Goal: Complete application form

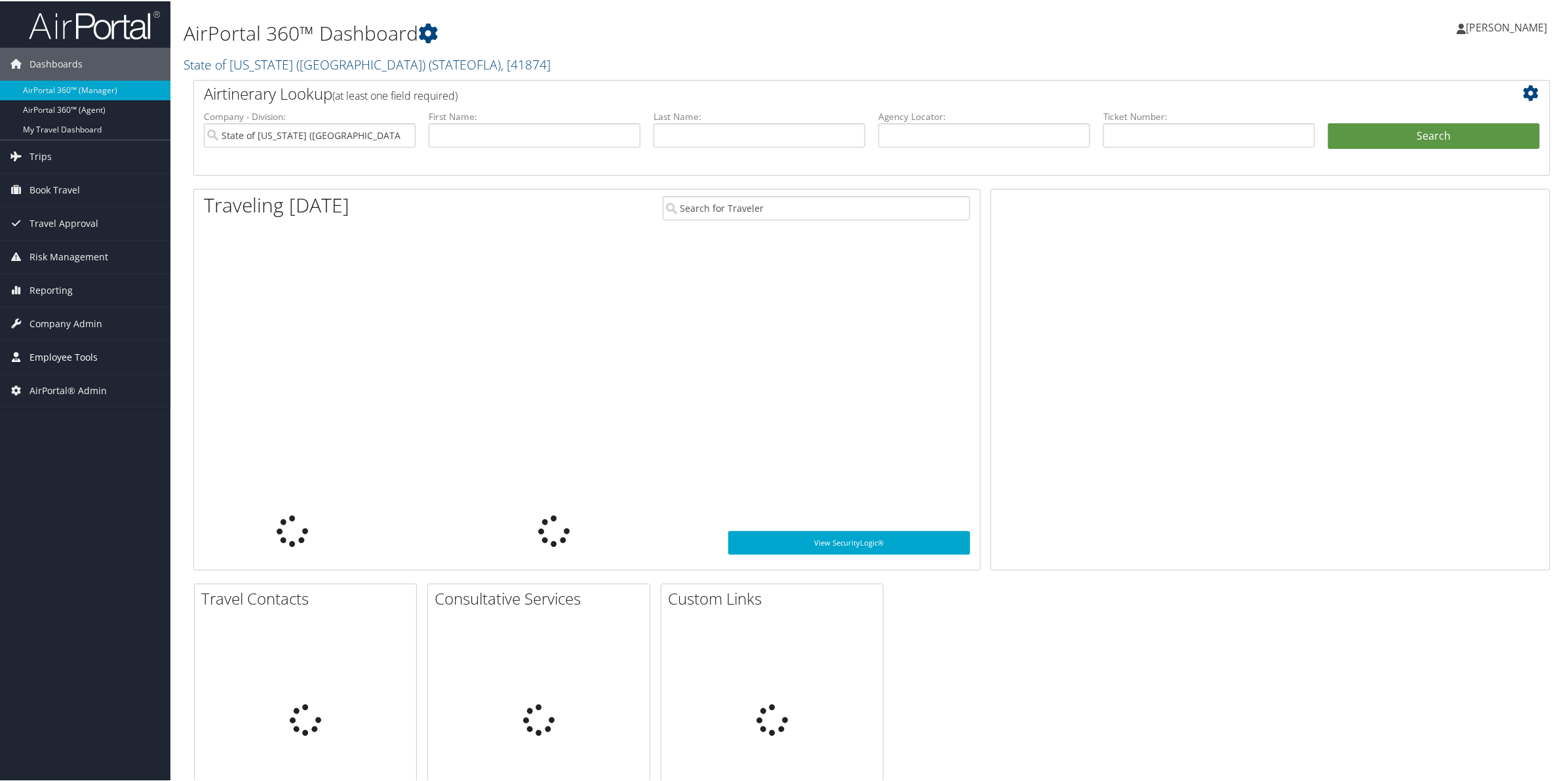
click at [59, 359] on span "Employee Tools" at bounding box center [63, 356] width 69 height 32
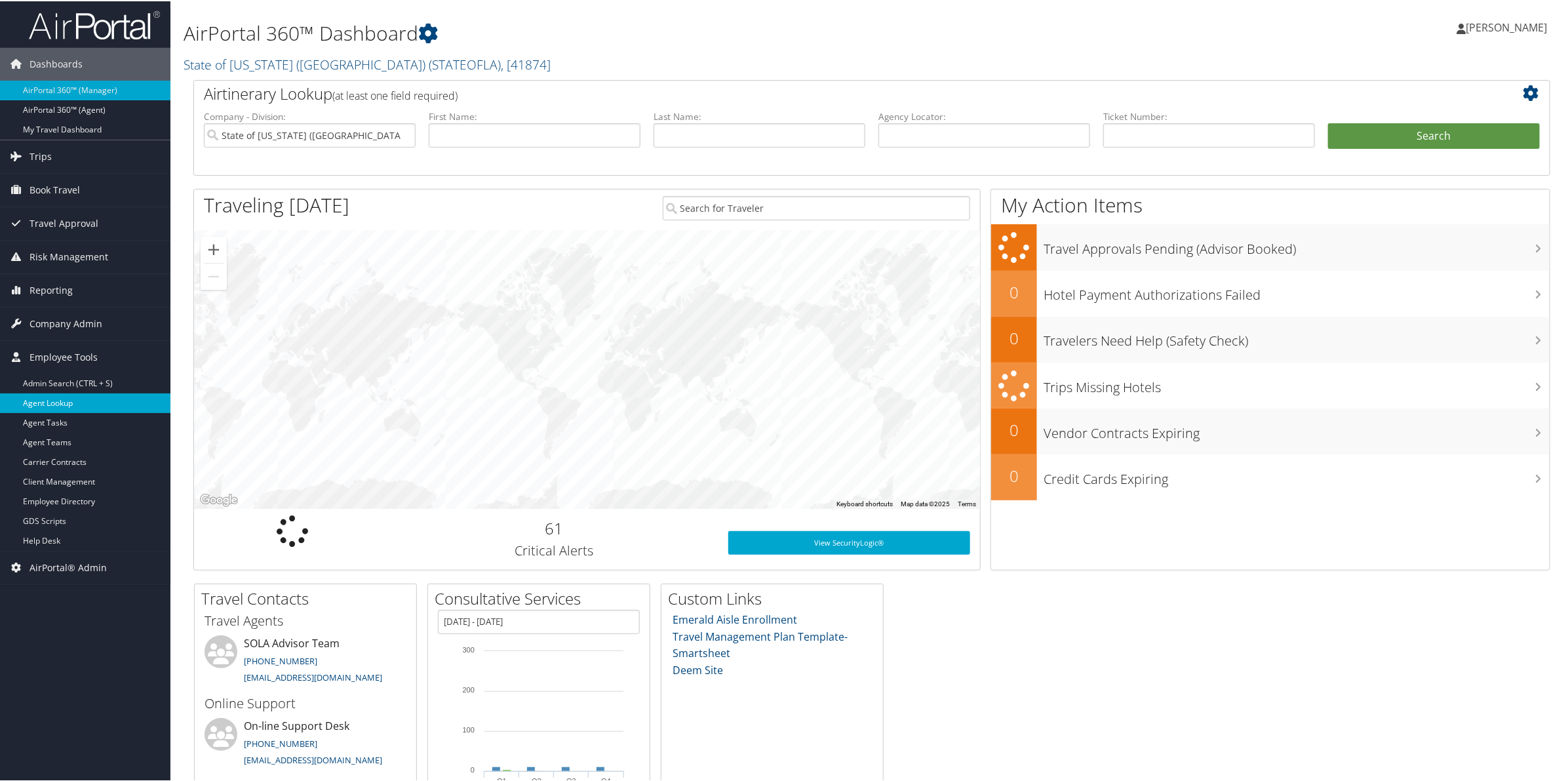
click at [66, 401] on link "Agent Lookup" at bounding box center [85, 402] width 170 height 20
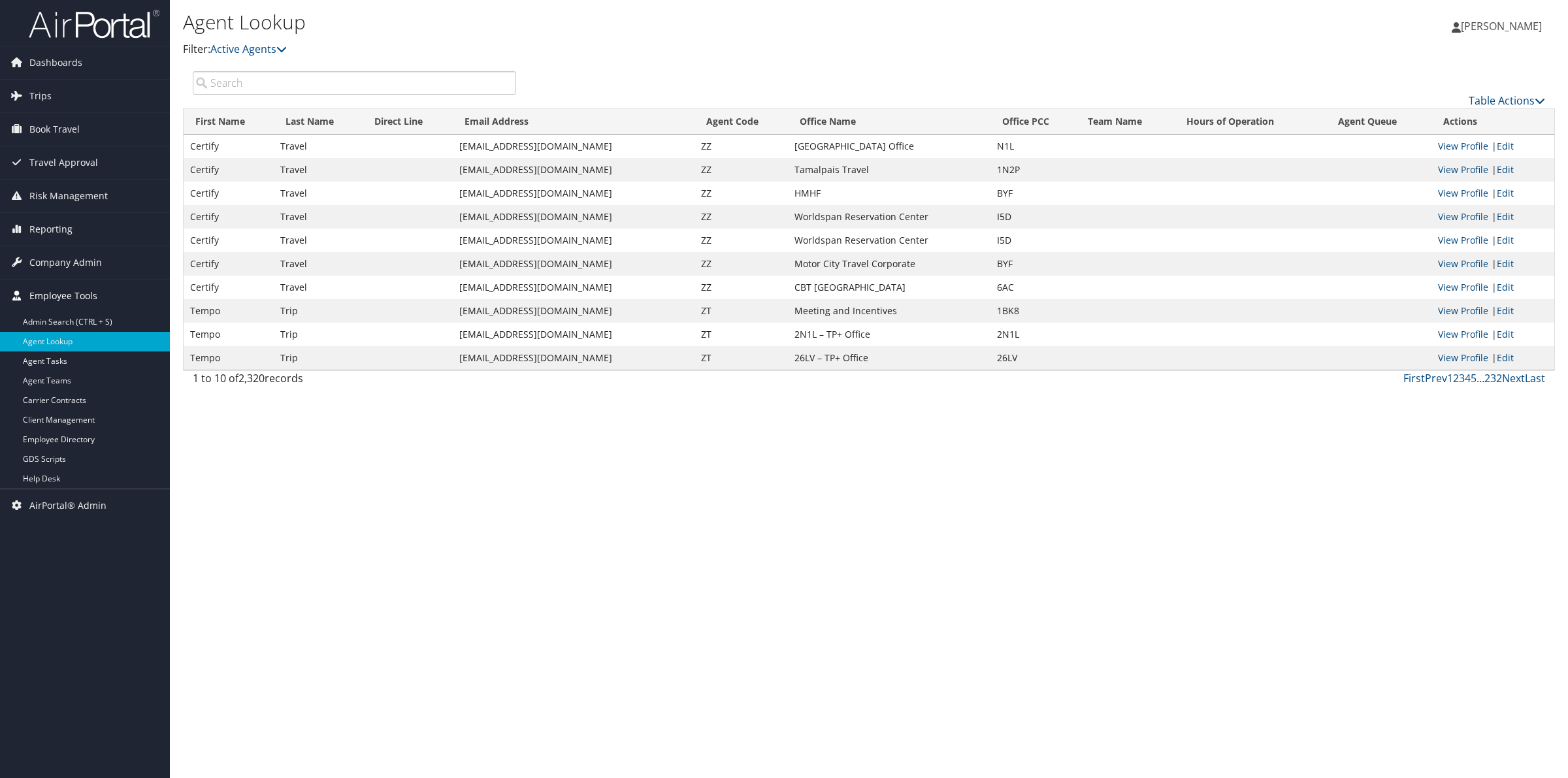
click at [71, 294] on span "Employee Tools" at bounding box center [63, 296] width 68 height 32
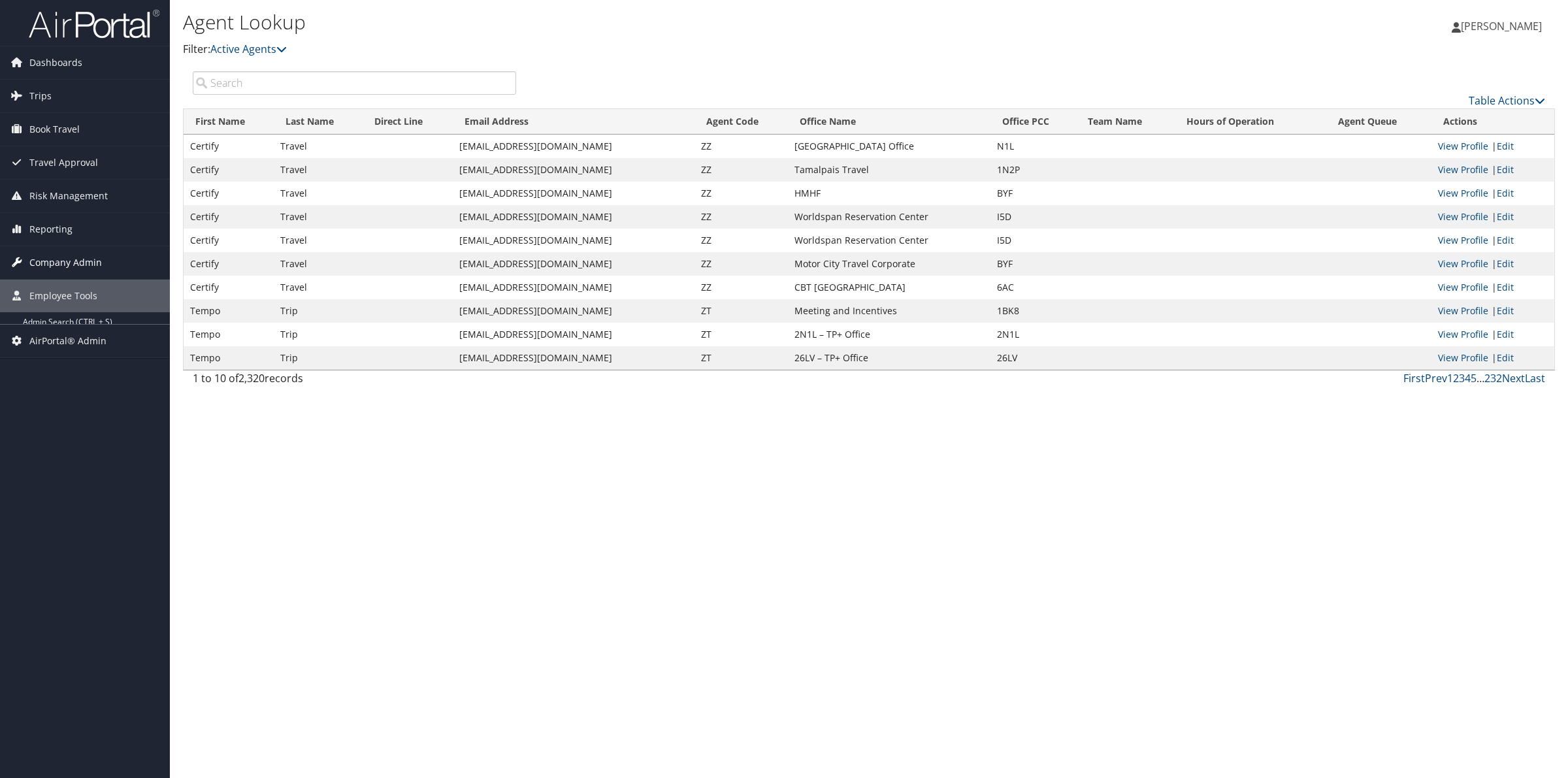
click at [67, 264] on span "Company Admin" at bounding box center [65, 262] width 73 height 32
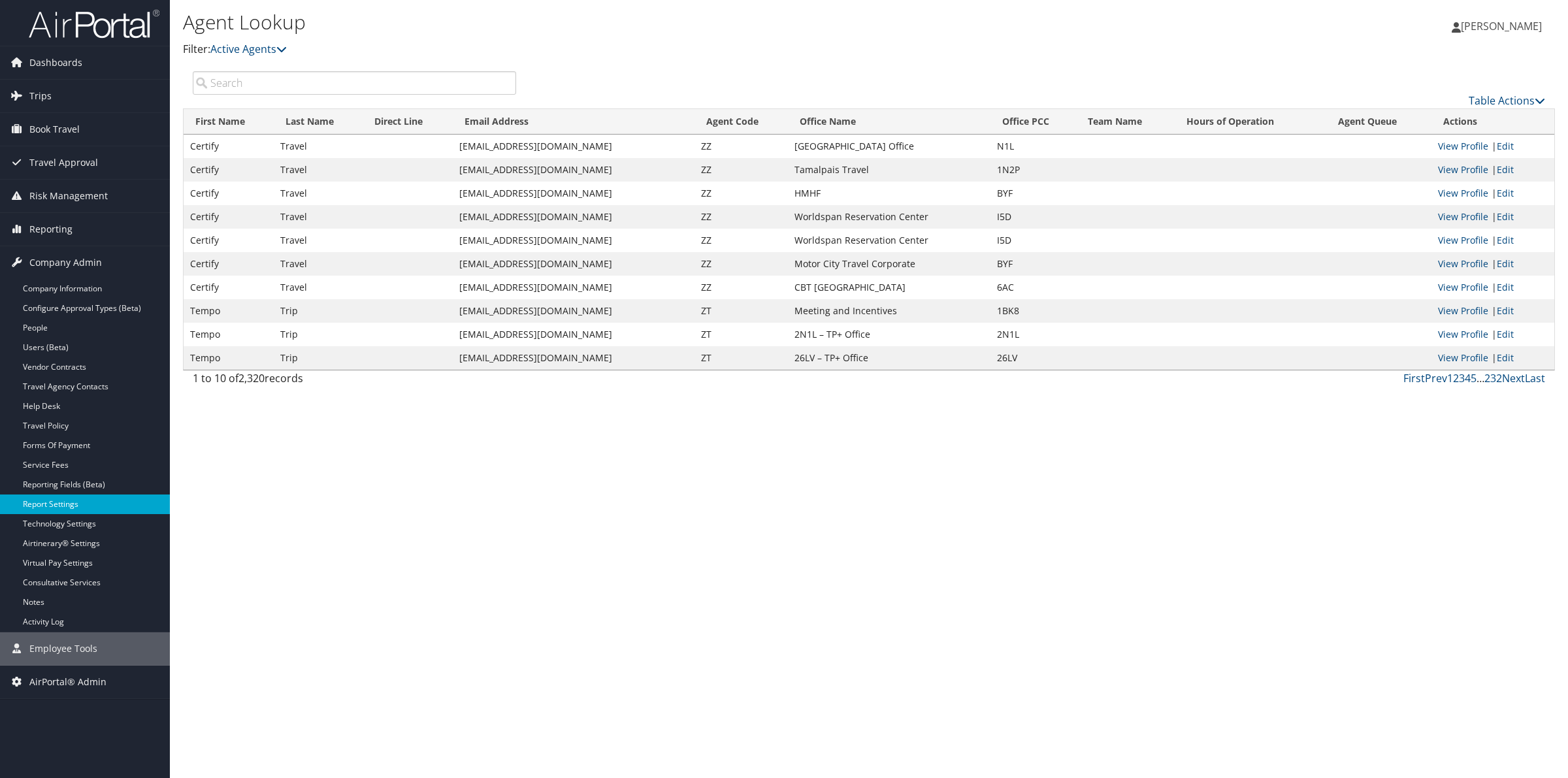
click at [67, 503] on link "Report Settings" at bounding box center [84, 504] width 170 height 20
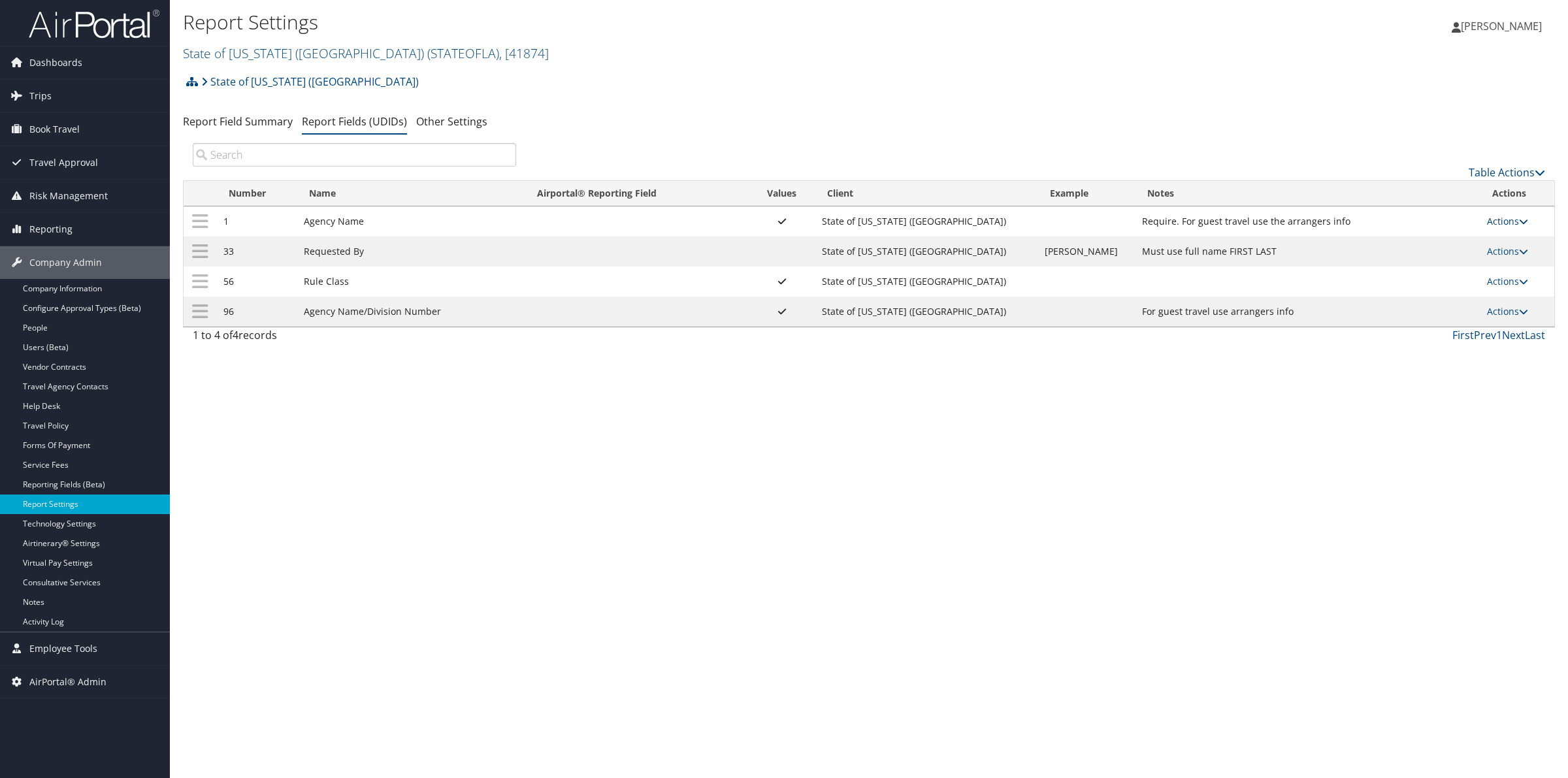
click at [1501, 219] on link "Actions" at bounding box center [1508, 221] width 41 height 12
click at [1448, 243] on link "Update Report Field Values" at bounding box center [1454, 241] width 141 height 22
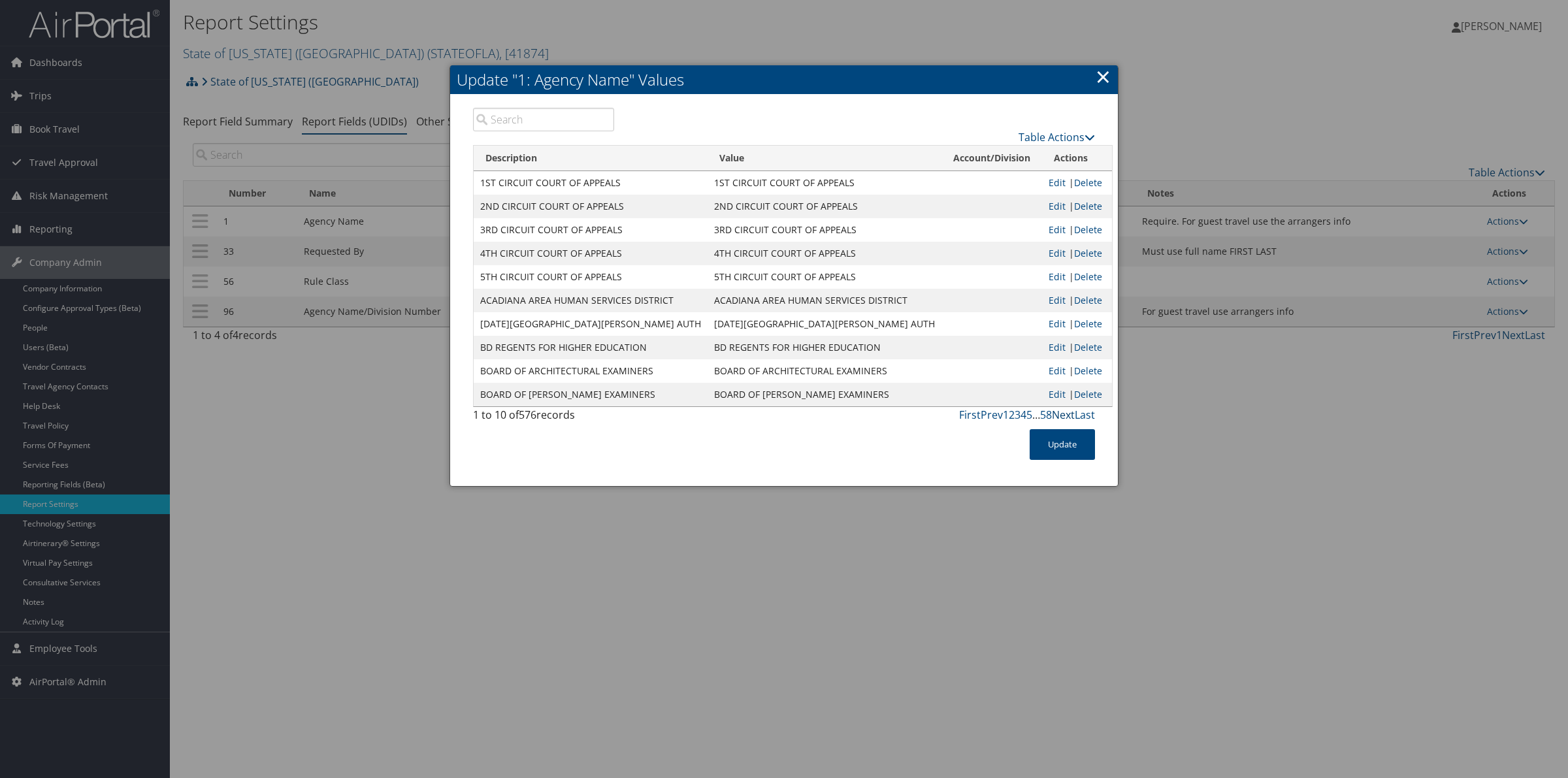
click at [1063, 415] on link "Next" at bounding box center [1063, 415] width 23 height 15
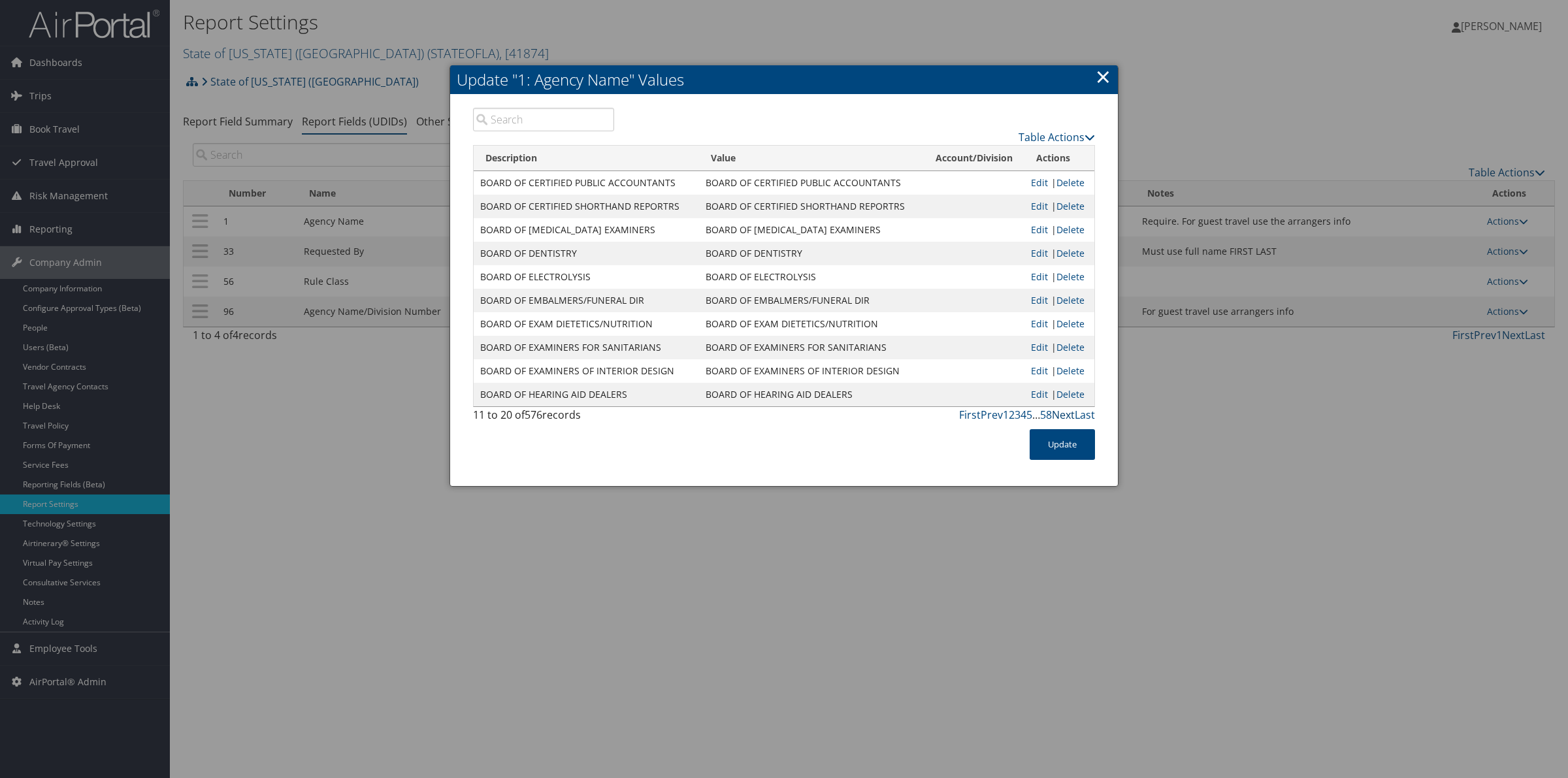
click at [1063, 415] on link "Next" at bounding box center [1063, 415] width 23 height 15
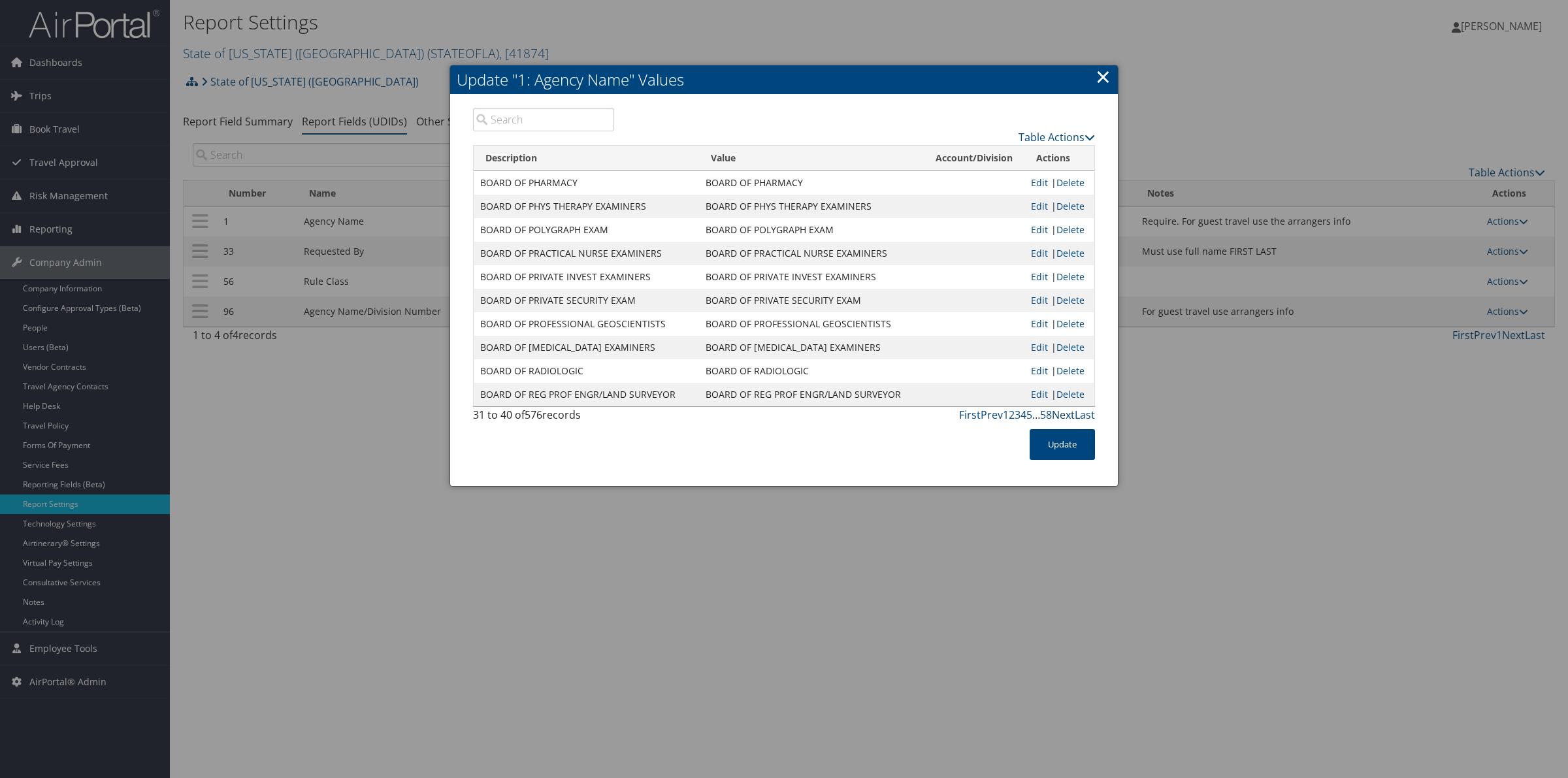
click at [1063, 415] on link "Next" at bounding box center [1063, 415] width 23 height 15
click at [1064, 415] on link "Next" at bounding box center [1063, 415] width 23 height 15
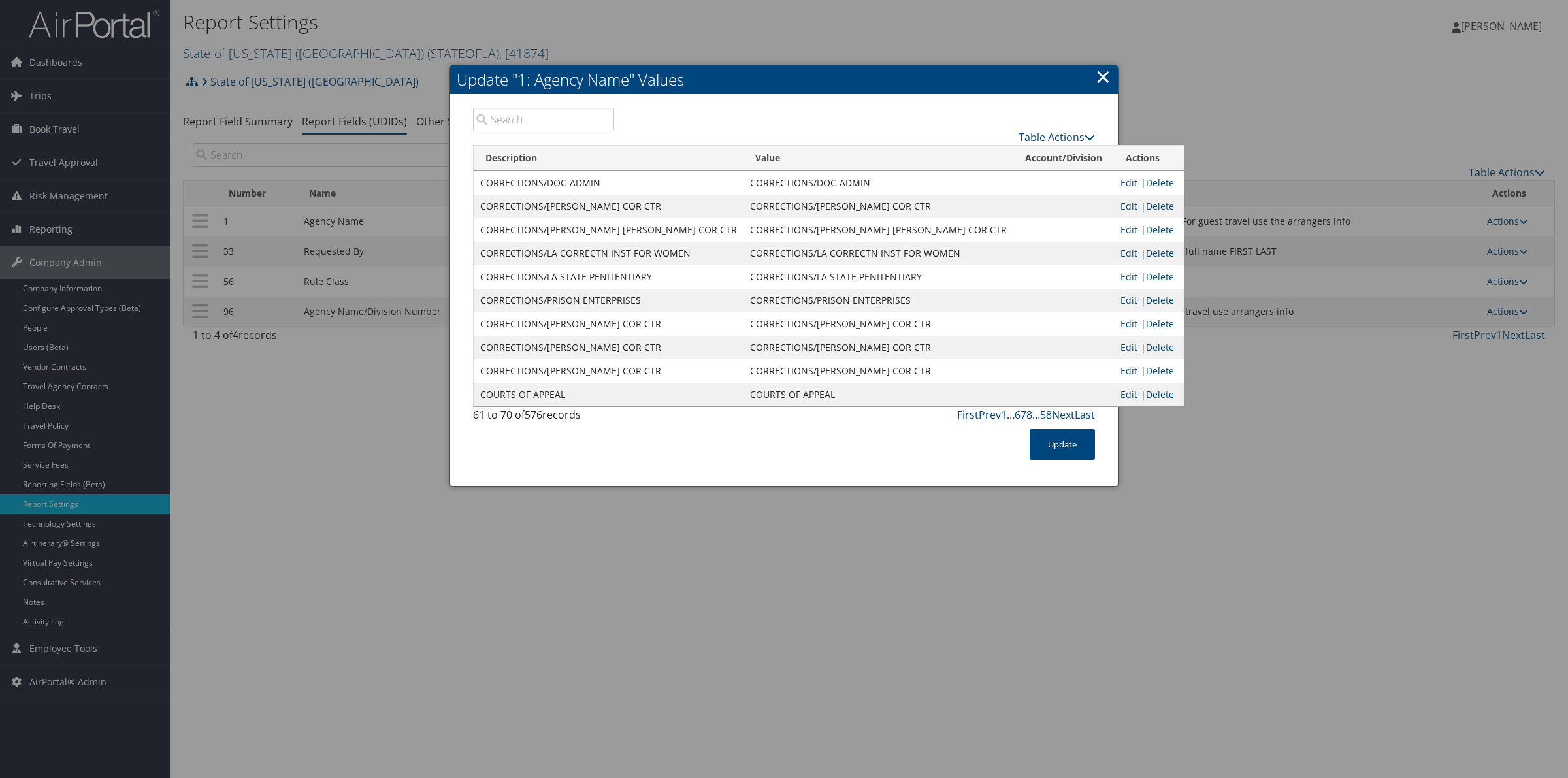
click at [1064, 415] on link "Next" at bounding box center [1063, 415] width 23 height 15
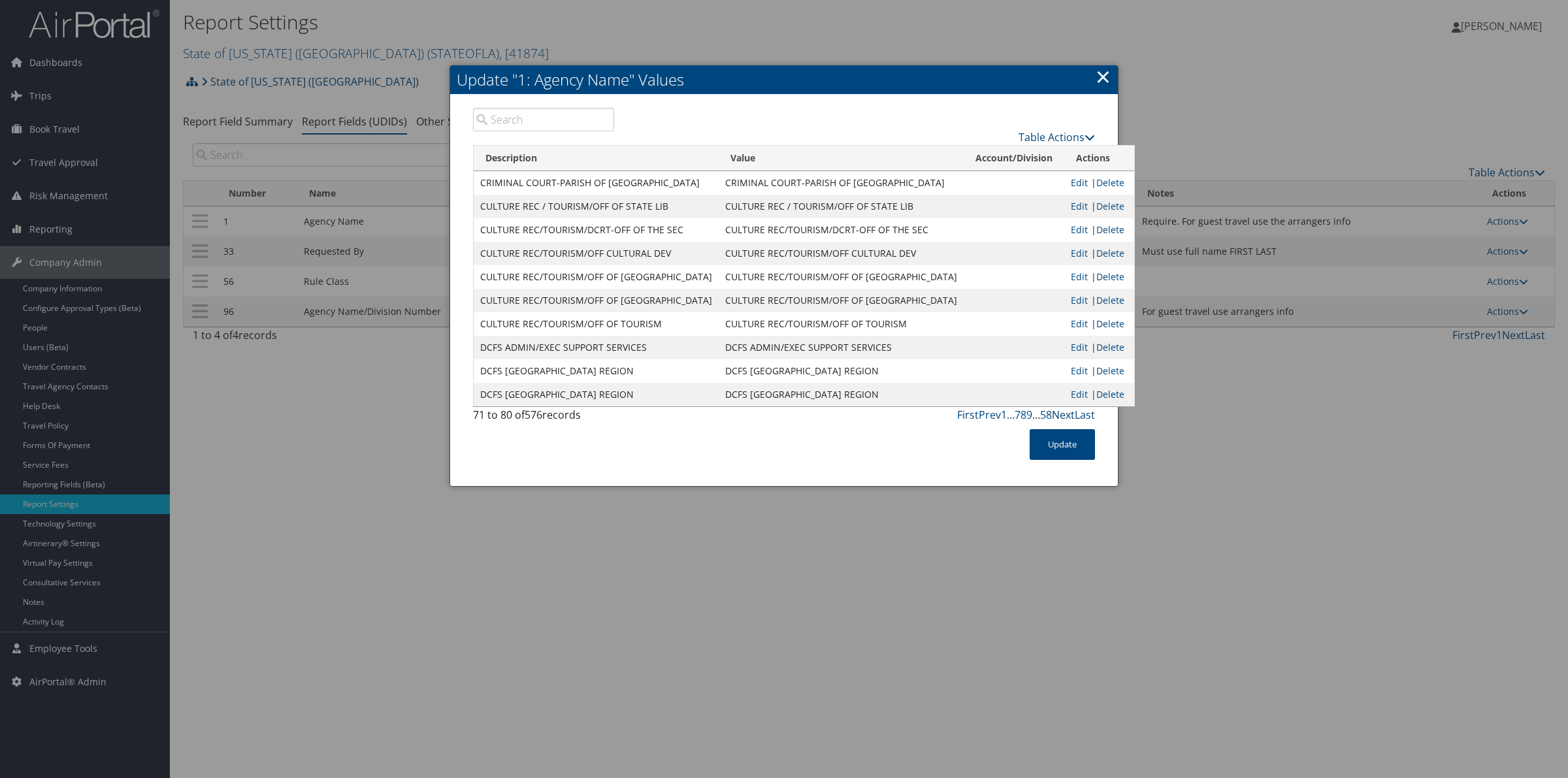
click at [1064, 415] on link "Next" at bounding box center [1063, 415] width 23 height 15
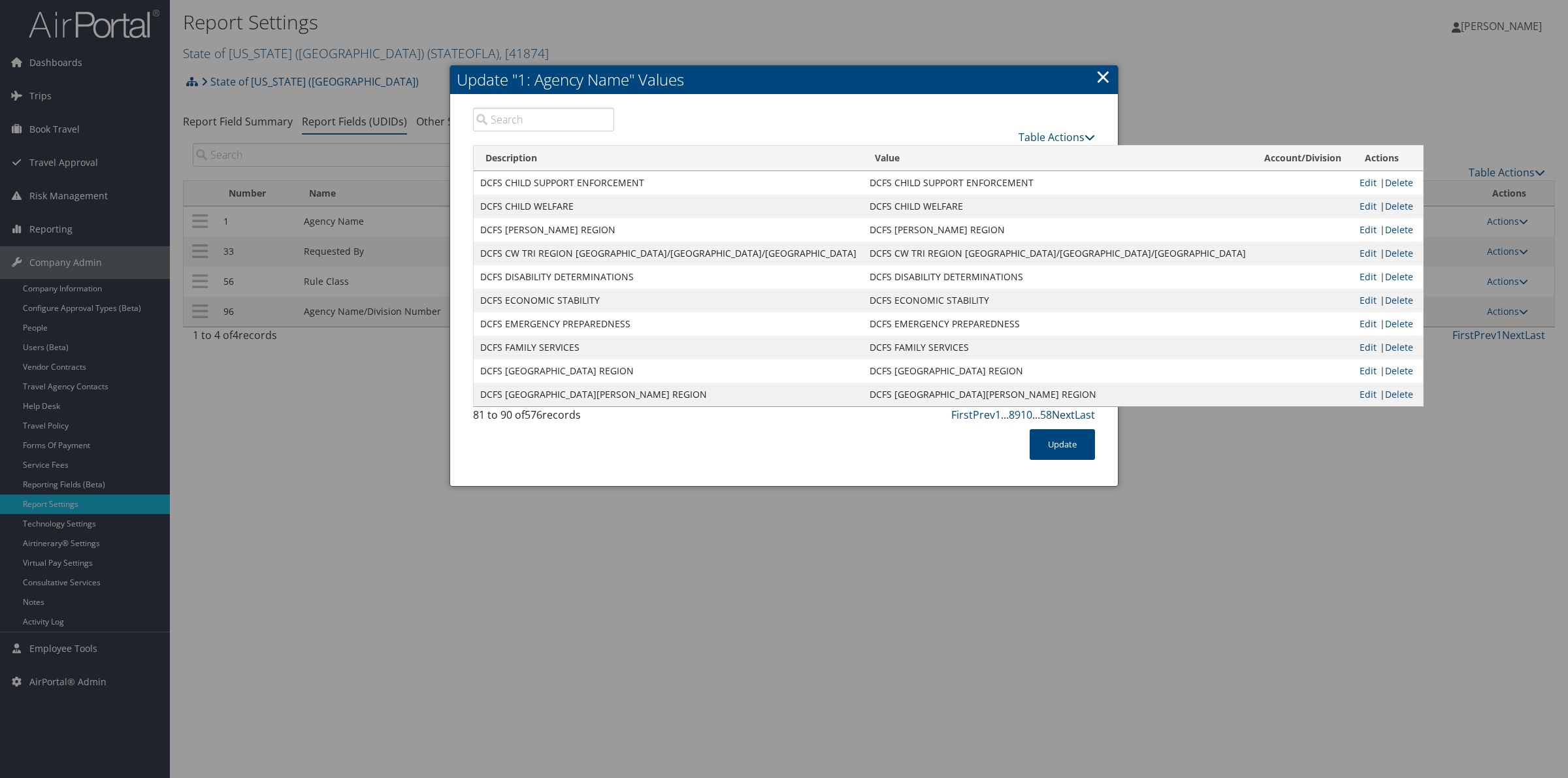
click at [1064, 415] on link "Next" at bounding box center [1063, 415] width 23 height 15
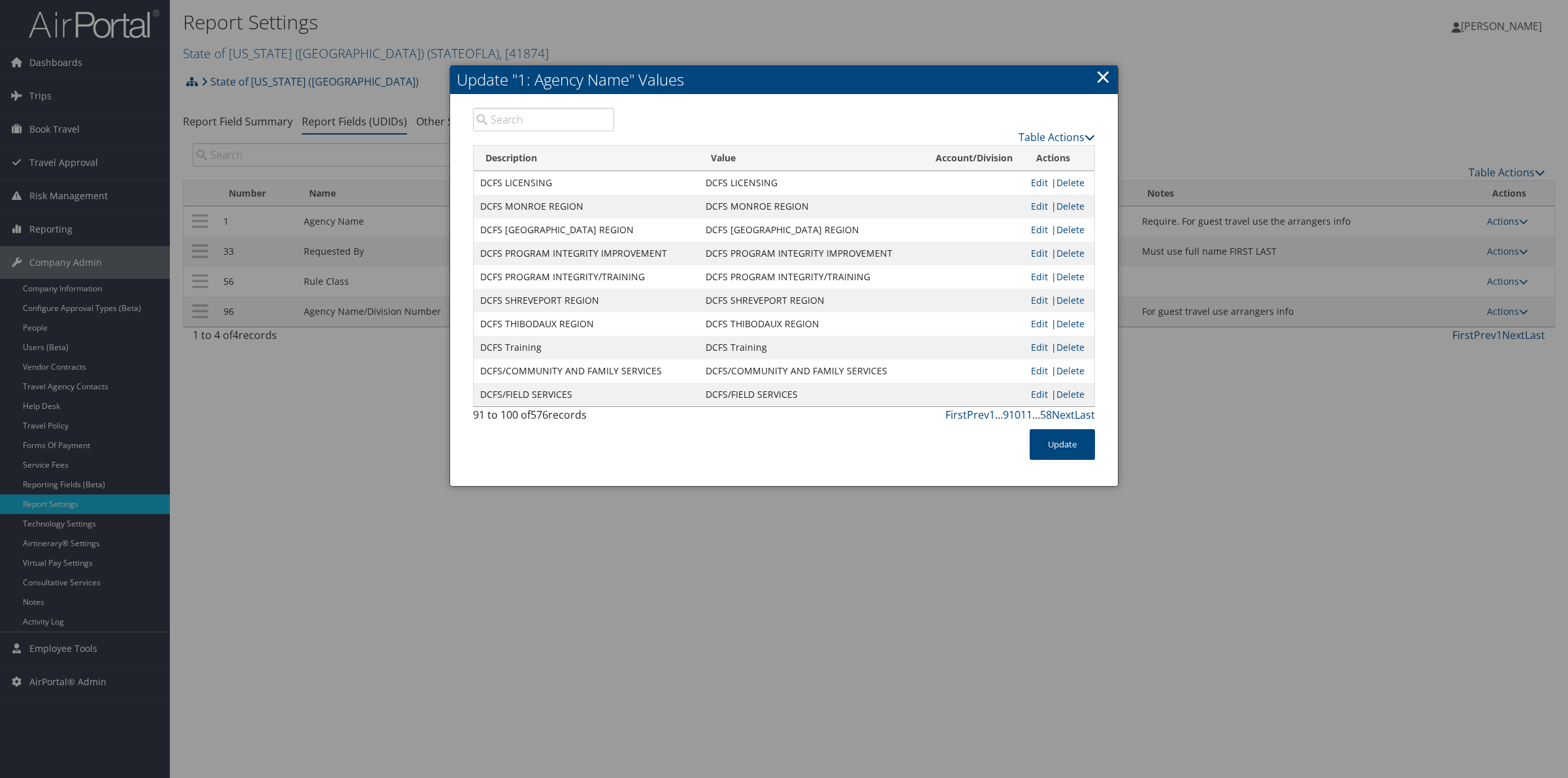
click at [1099, 79] on link "×" at bounding box center [1103, 76] width 15 height 26
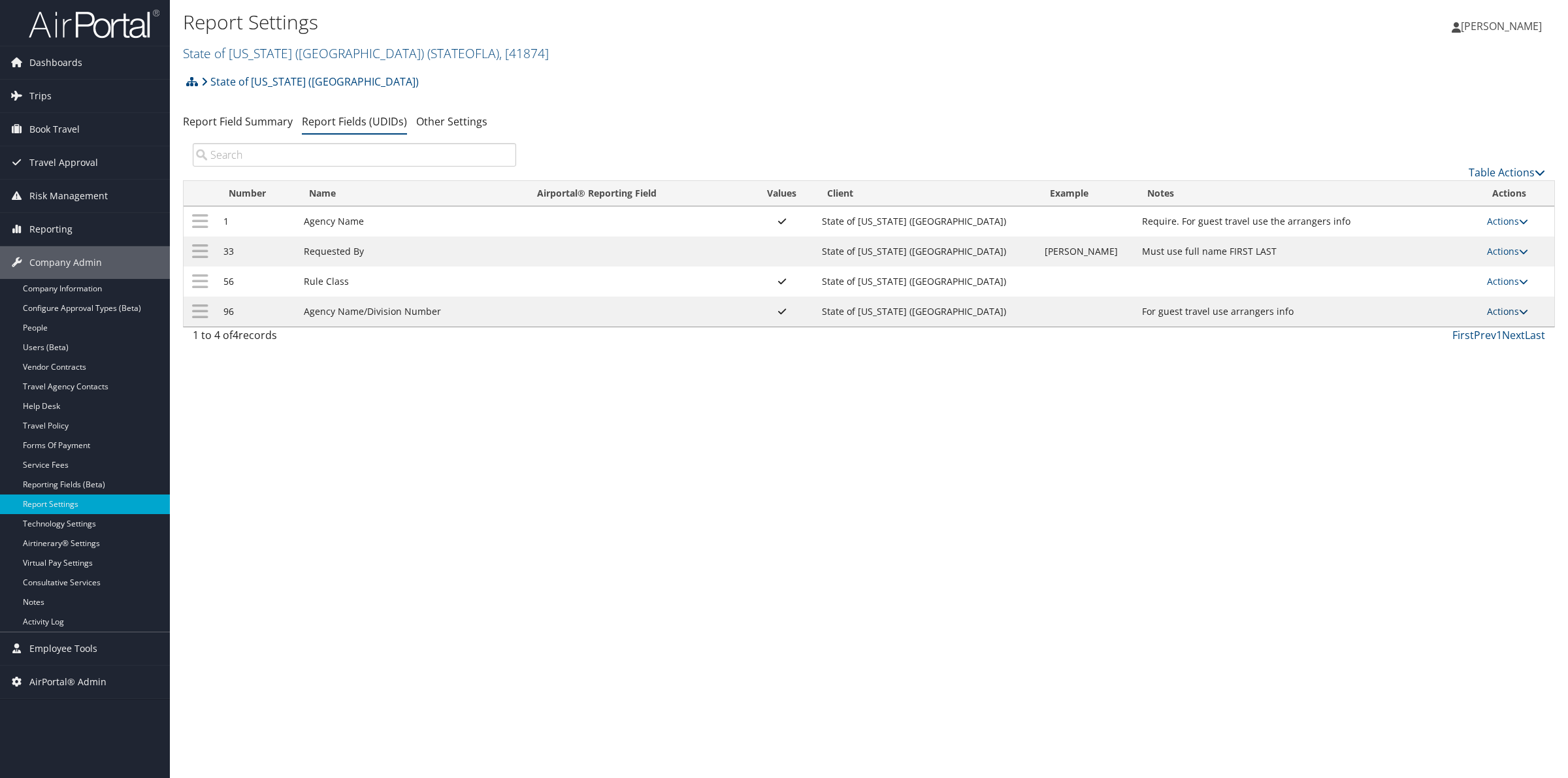
click at [1504, 309] on link "Actions" at bounding box center [1508, 311] width 41 height 12
click at [1473, 327] on link "Update Report Field Values" at bounding box center [1454, 332] width 141 height 22
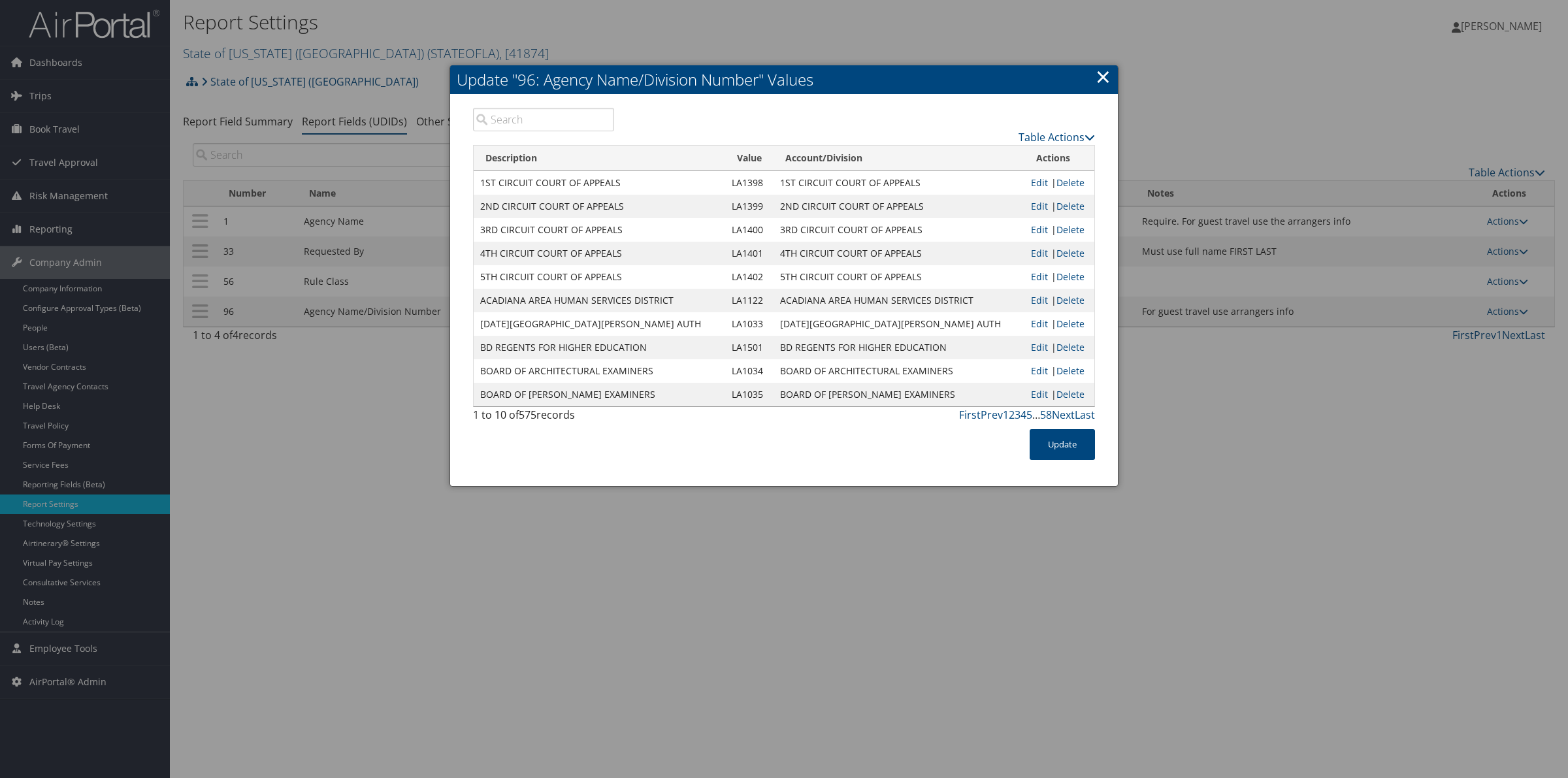
click at [1103, 76] on link "×" at bounding box center [1103, 76] width 15 height 26
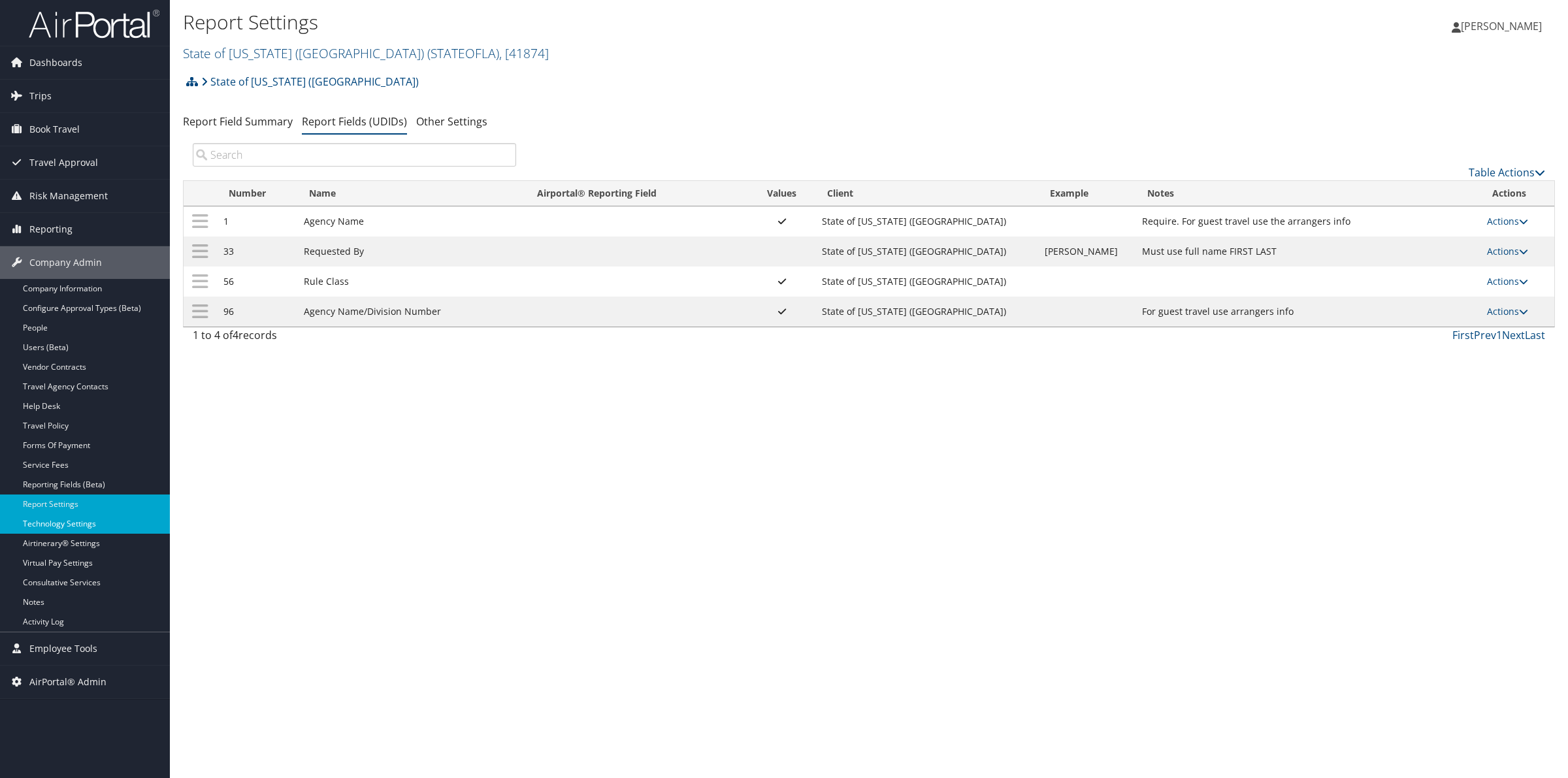
click at [80, 527] on link "Technology Settings" at bounding box center [84, 523] width 170 height 20
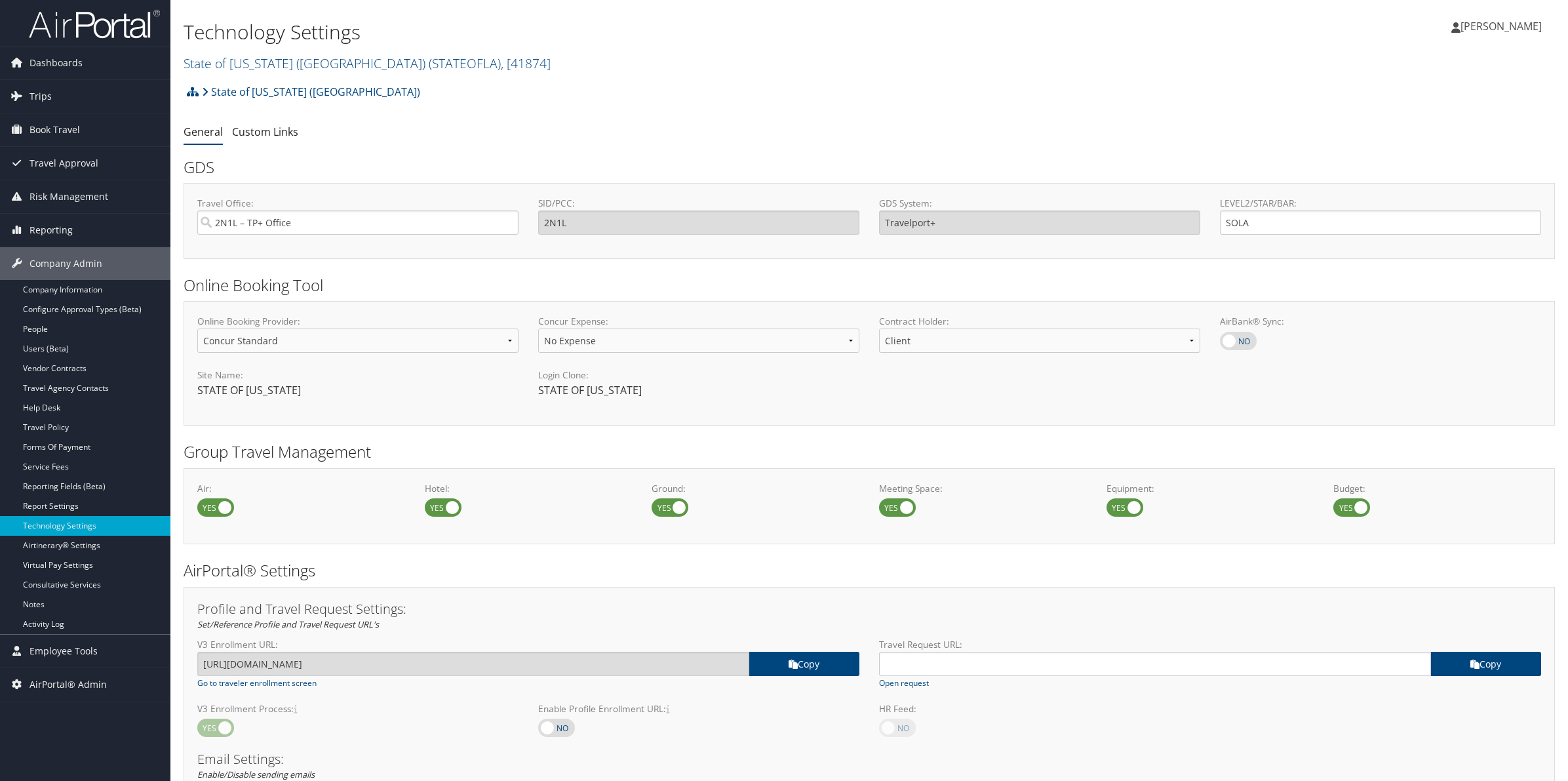
scroll to position [328, 0]
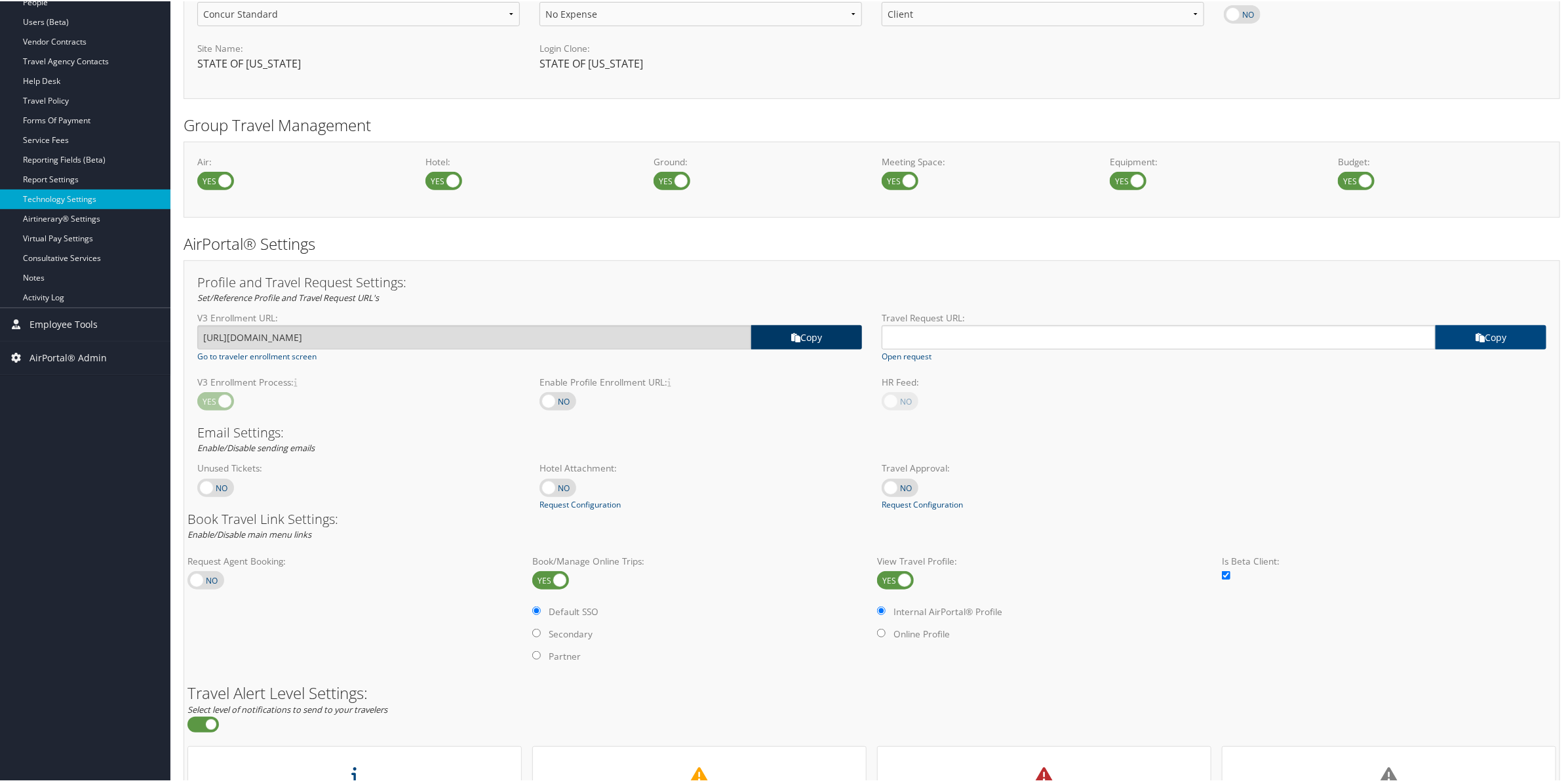
click at [828, 333] on link "copy" at bounding box center [807, 336] width 111 height 24
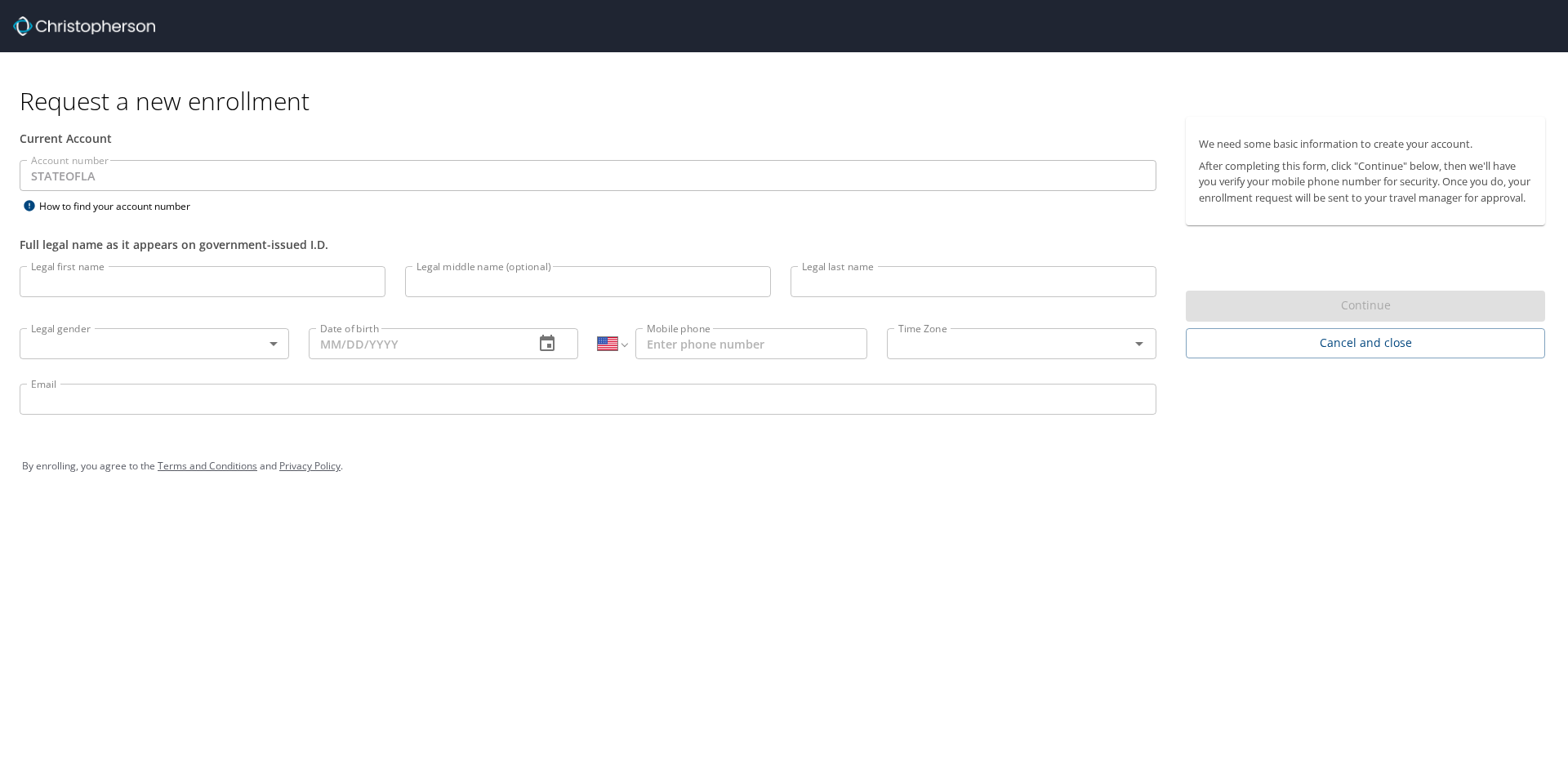
select select "US"
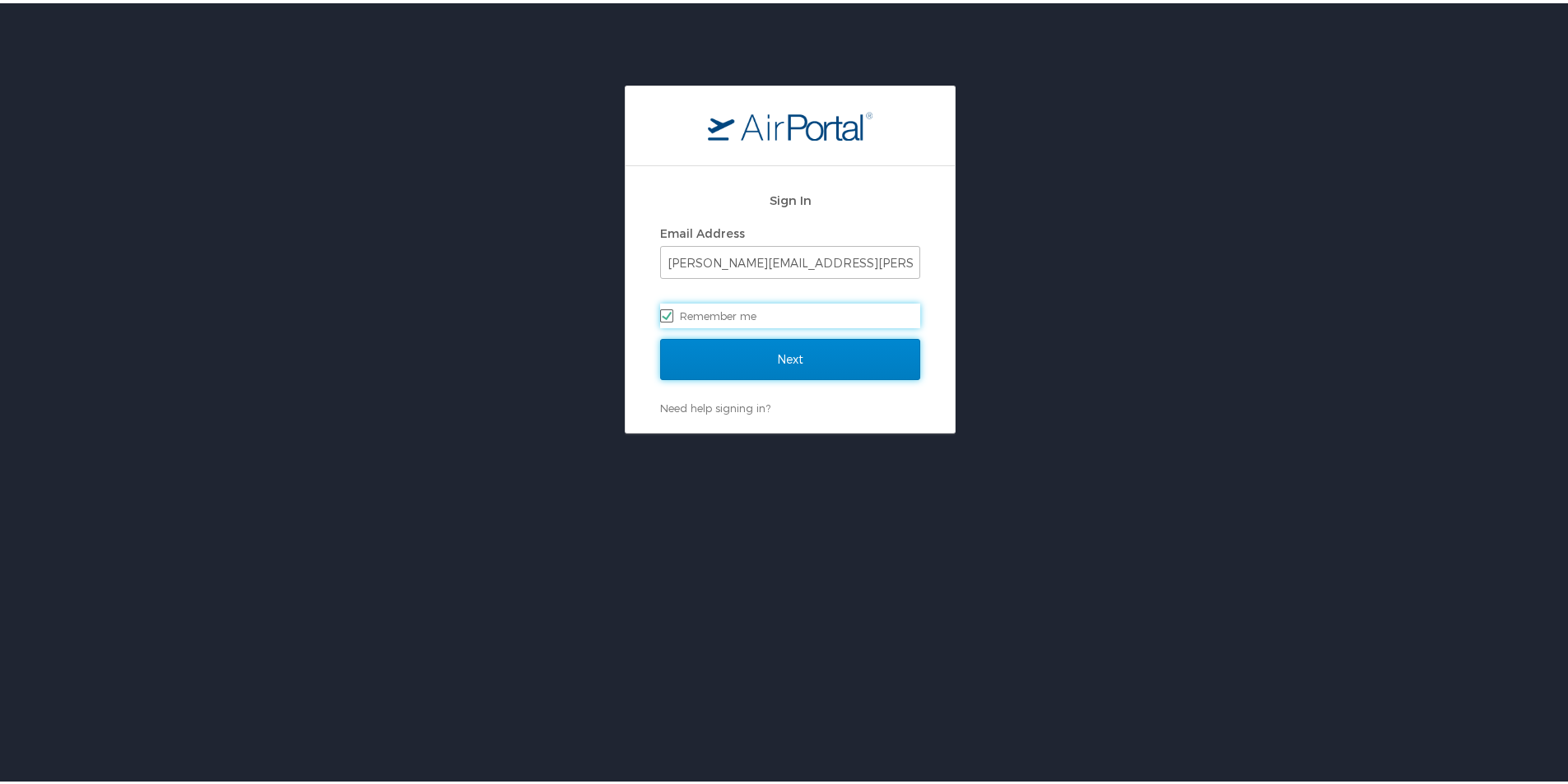
click at [760, 351] on input "Next" at bounding box center [790, 356] width 260 height 41
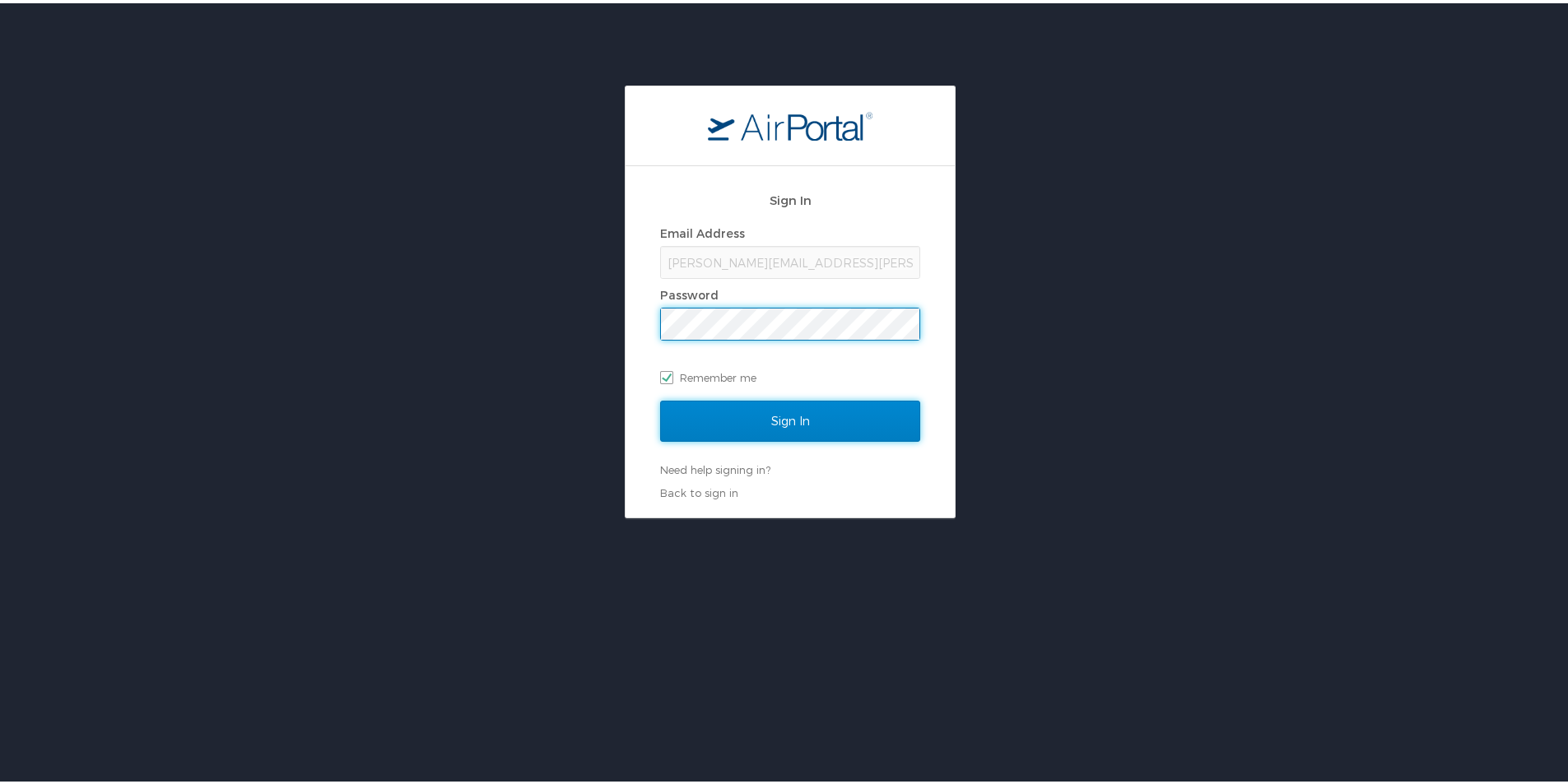
click at [764, 419] on input "Sign In" at bounding box center [790, 418] width 260 height 41
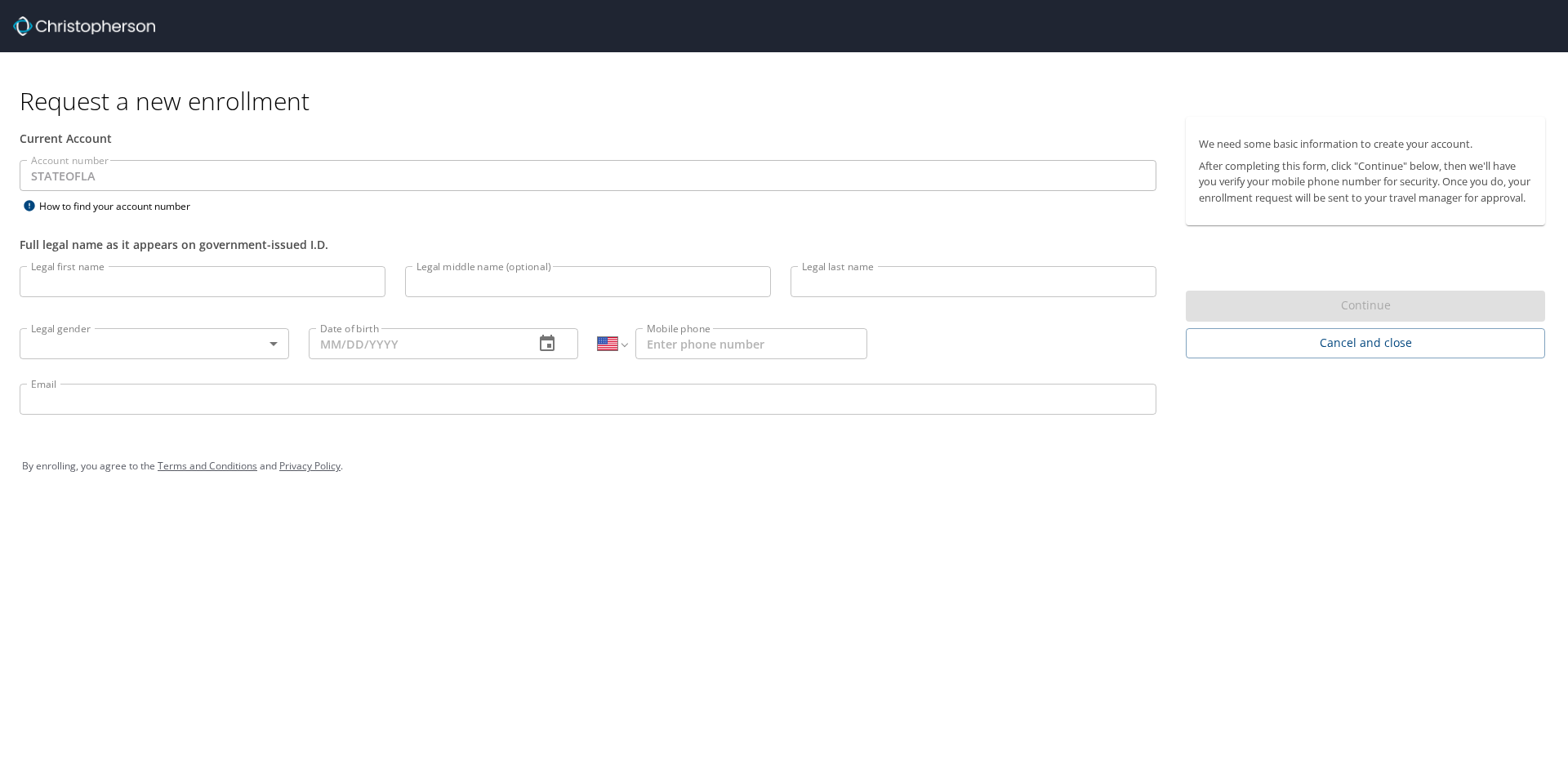
select select "US"
click at [260, 279] on input "Legal first name" at bounding box center [202, 282] width 366 height 31
type input "test"
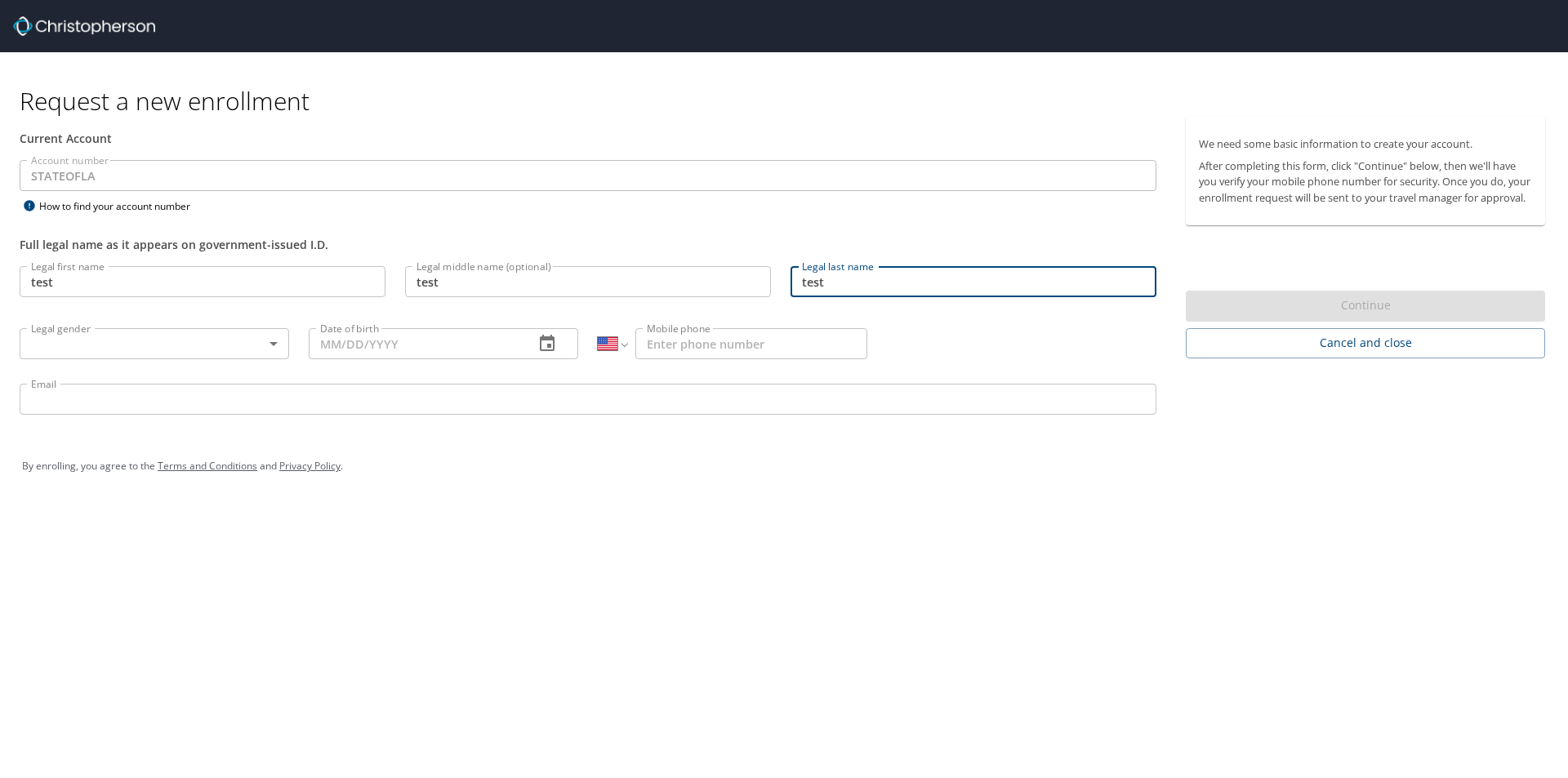
click at [141, 337] on body "Request a new enrollment Current Account Account number STATEOFLA Account numbe…" at bounding box center [784, 389] width 1568 height 778
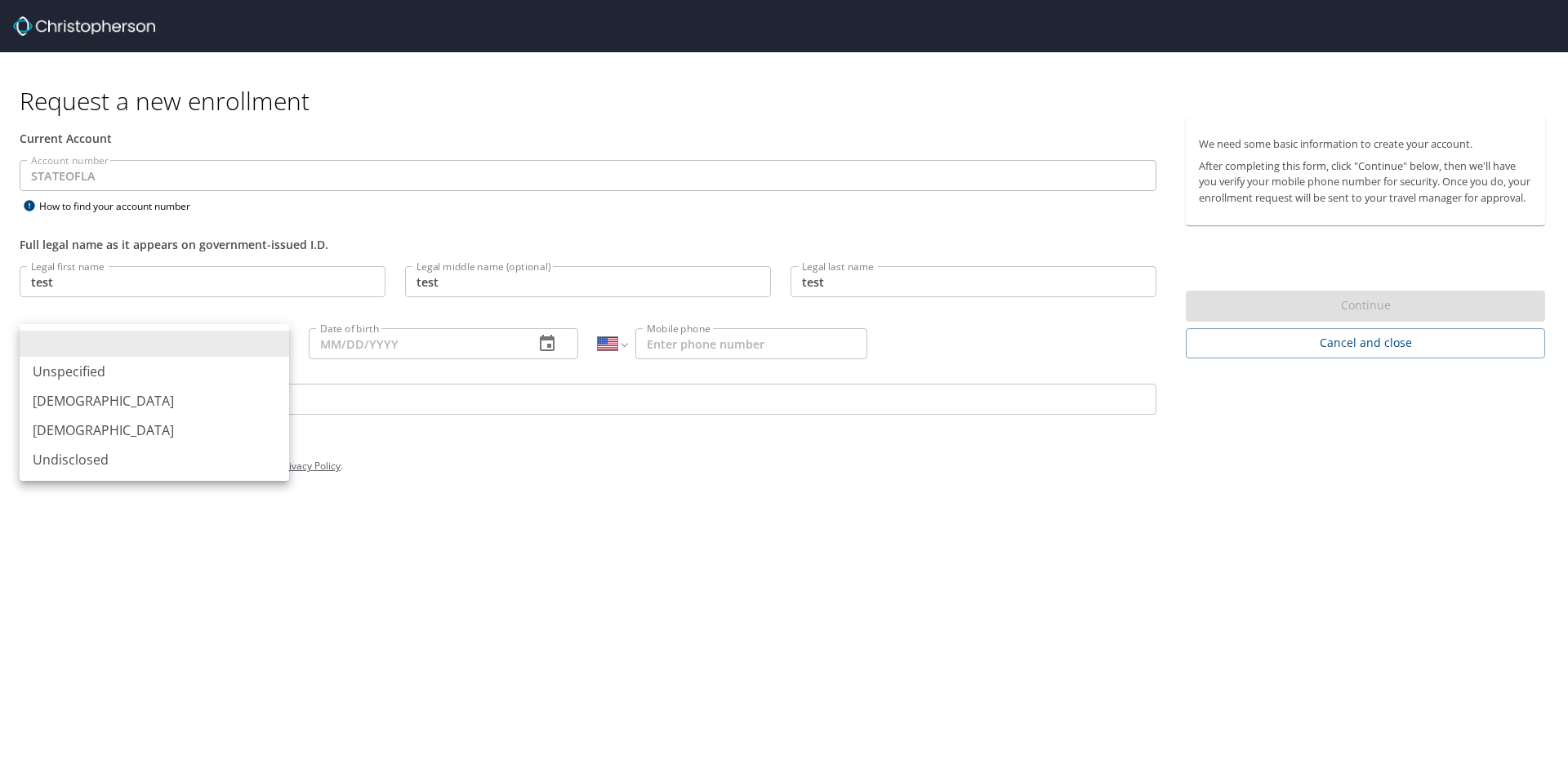
click at [87, 404] on li "[DEMOGRAPHIC_DATA]" at bounding box center [154, 401] width 270 height 29
type input "[DEMOGRAPHIC_DATA]"
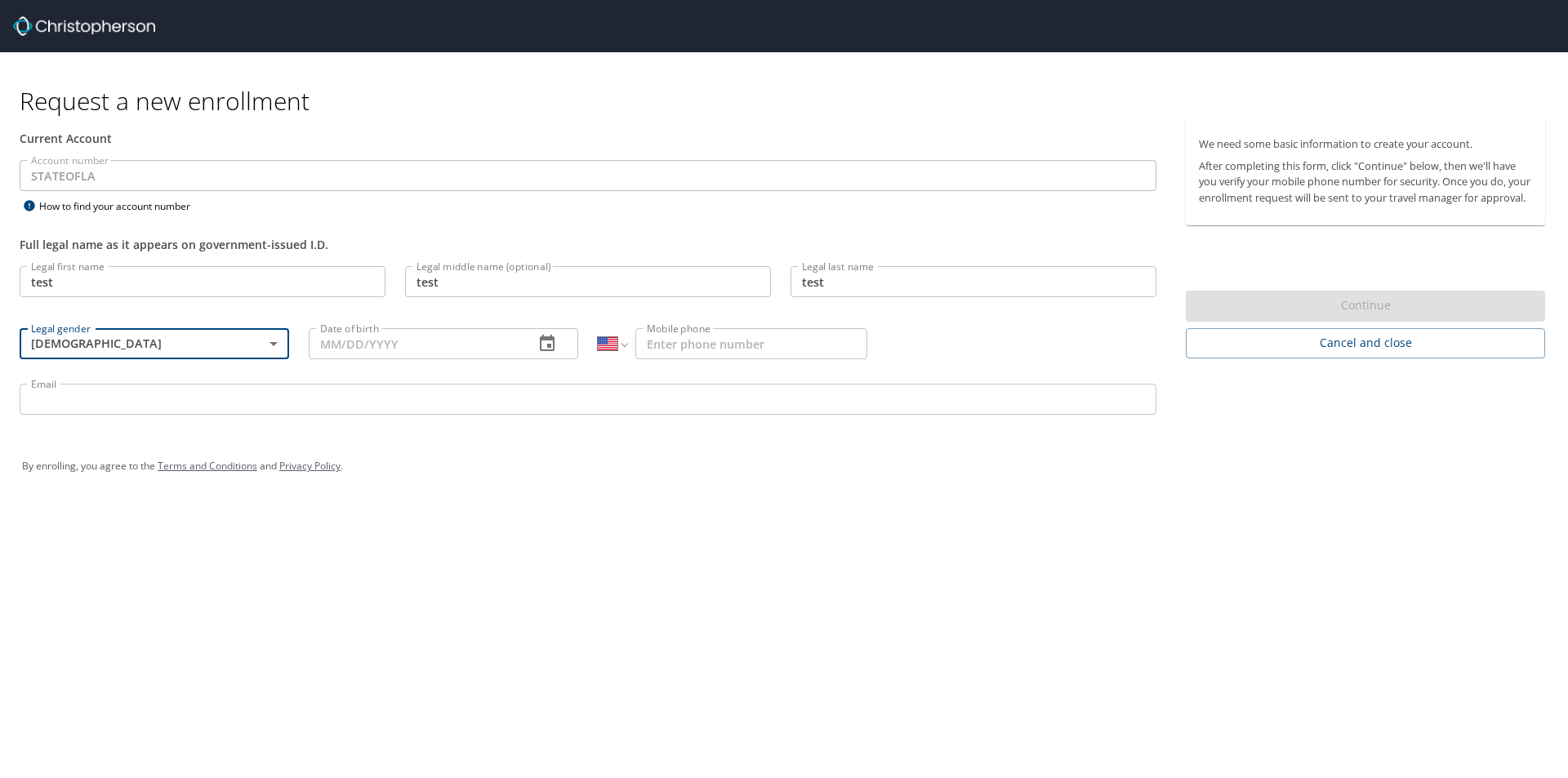
click at [411, 341] on input "Date of birth" at bounding box center [414, 344] width 212 height 31
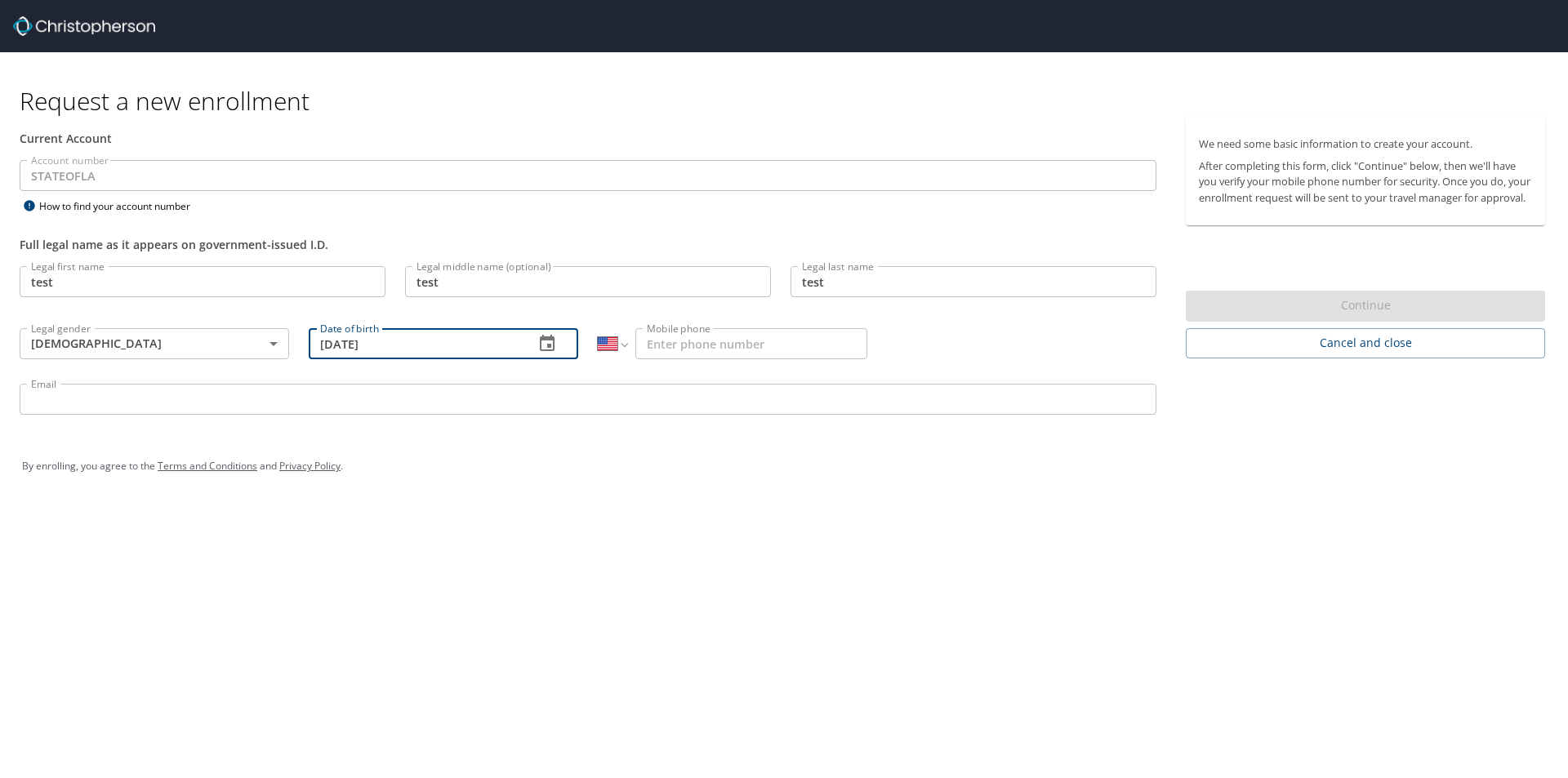
type input "[DATE]"
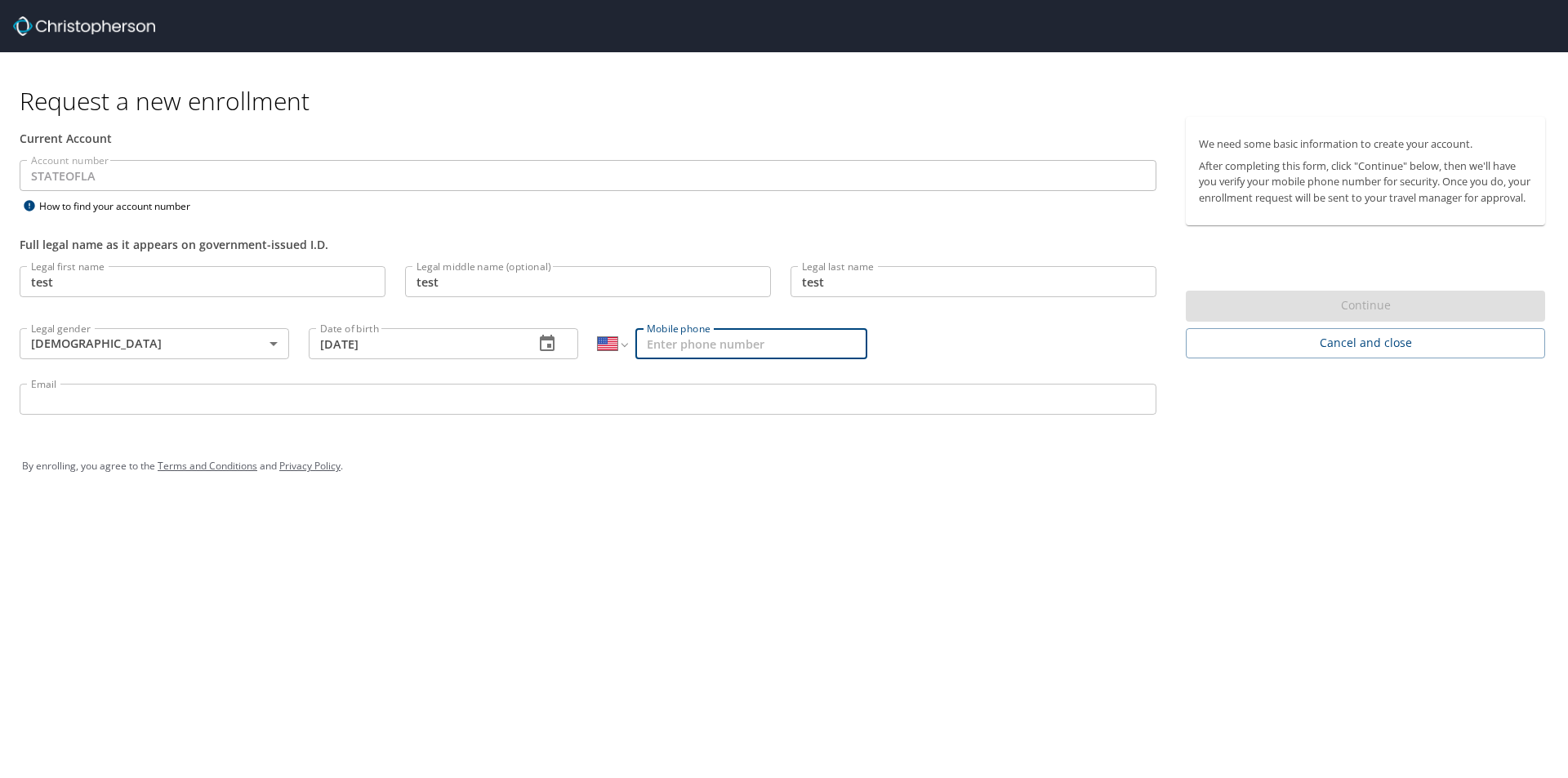
click at [722, 336] on input "Mobile phone" at bounding box center [751, 344] width 232 height 31
type input "[PHONE_NUMBER]"
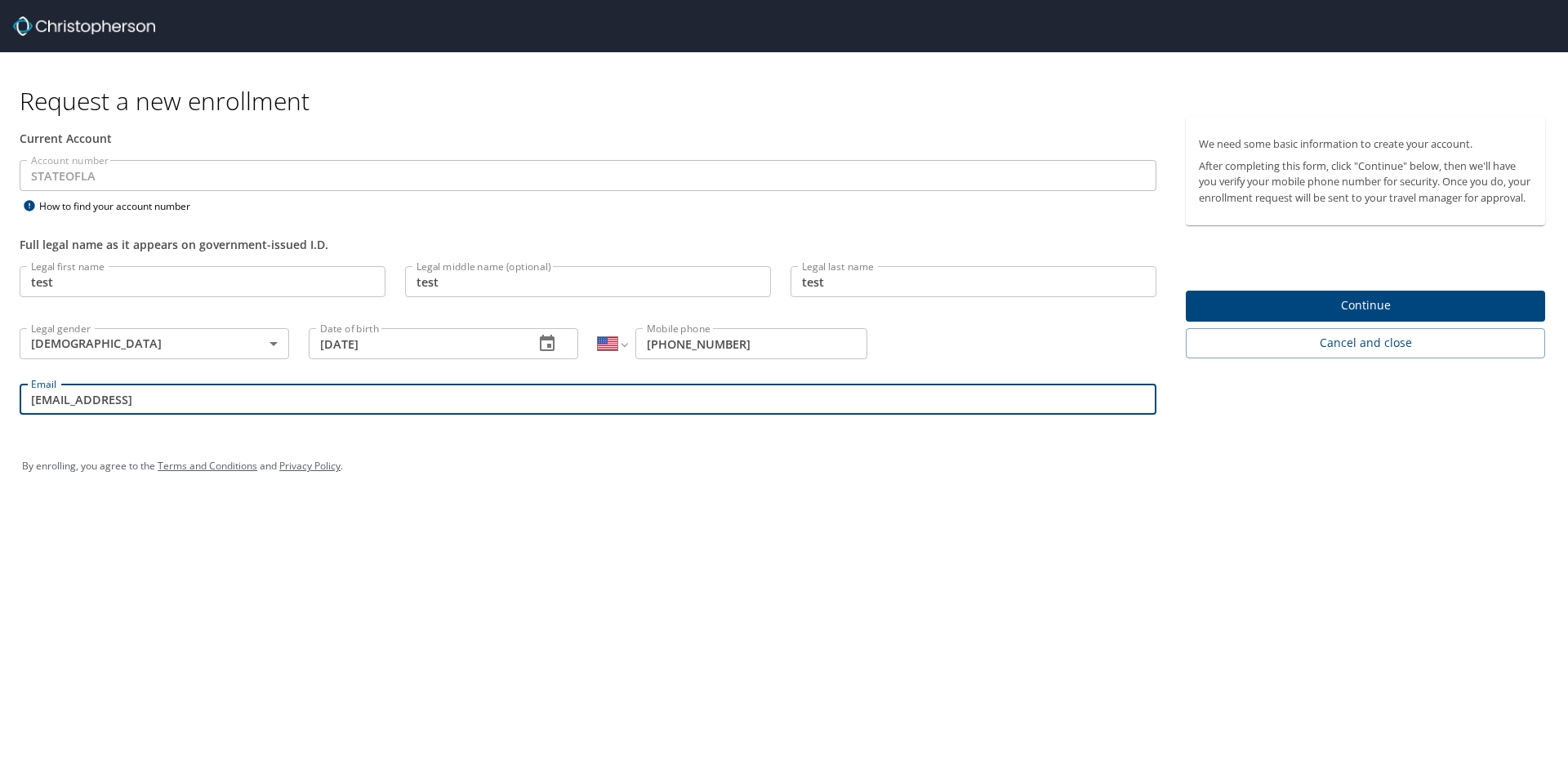
type input "[EMAIL_ADDRESS][DOMAIN_NAME]"
